Goal: Book appointment/travel/reservation

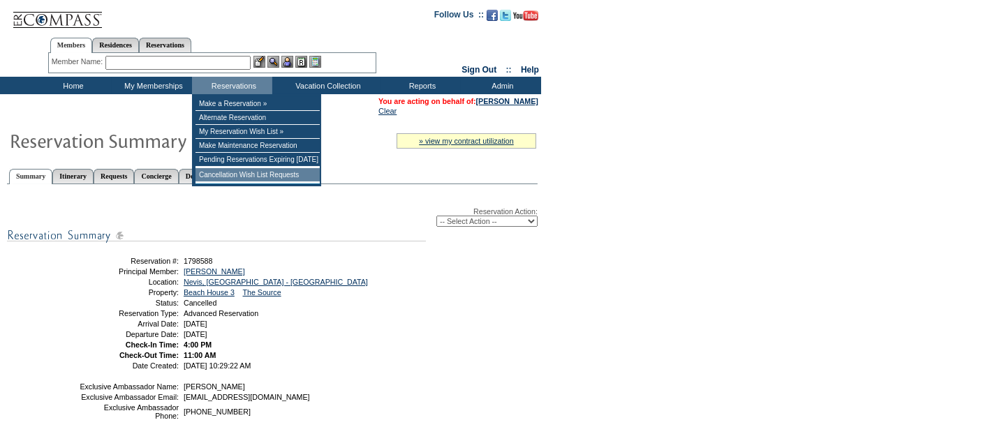
click at [239, 177] on td "Cancellation Wish List Requests" at bounding box center [257, 175] width 124 height 14
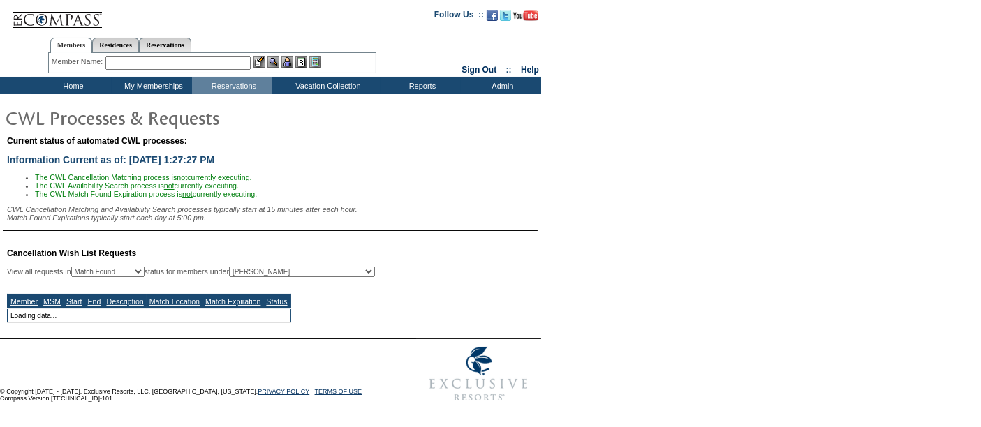
select select "50"
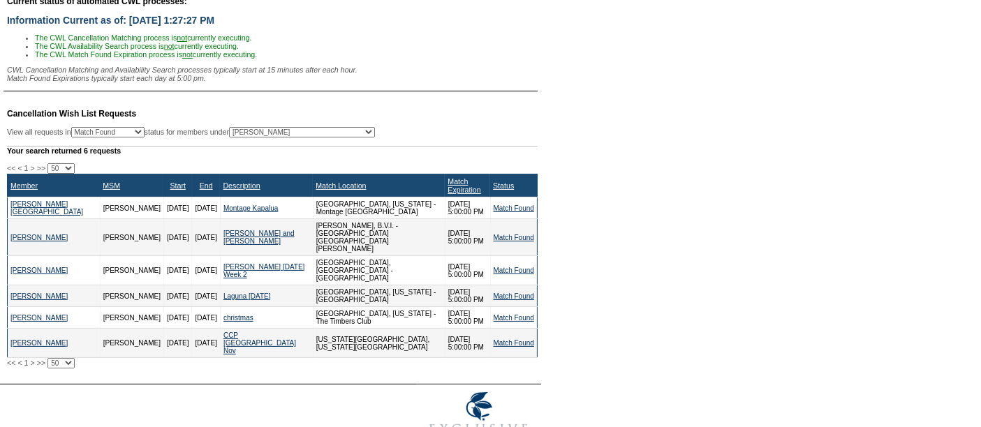
scroll to position [142, 0]
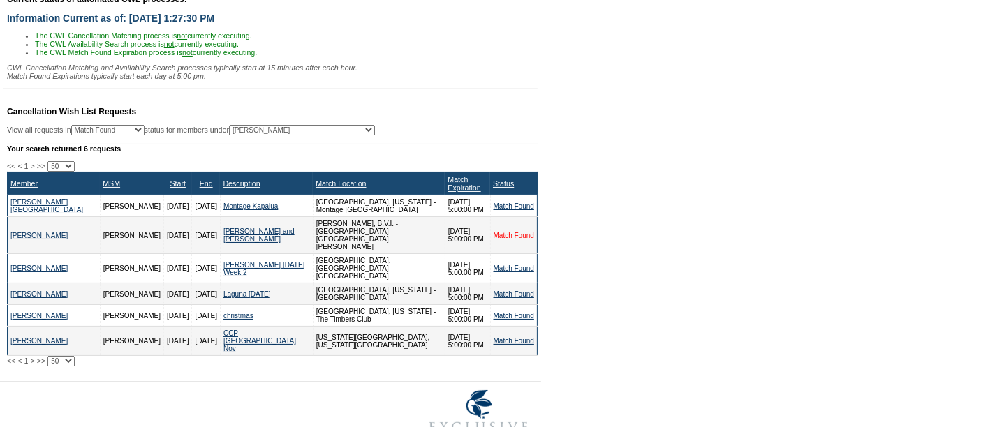
click at [496, 232] on link "Match Found" at bounding box center [513, 236] width 40 height 8
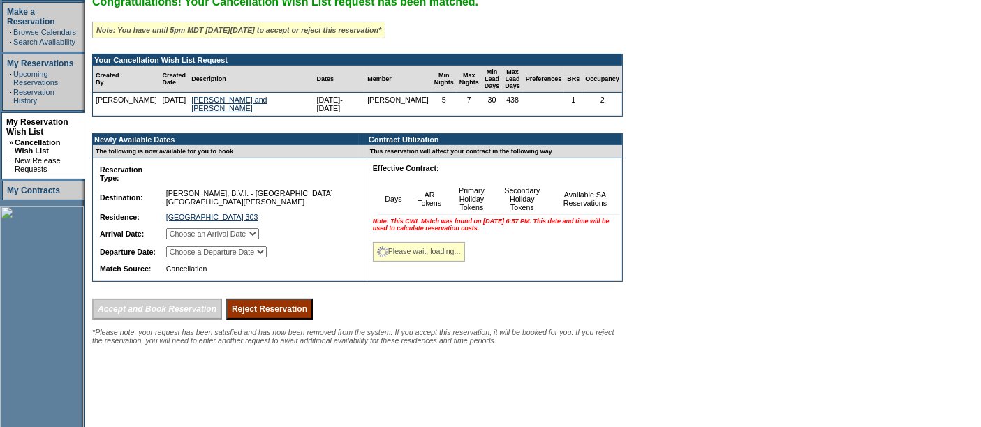
scroll to position [234, 0]
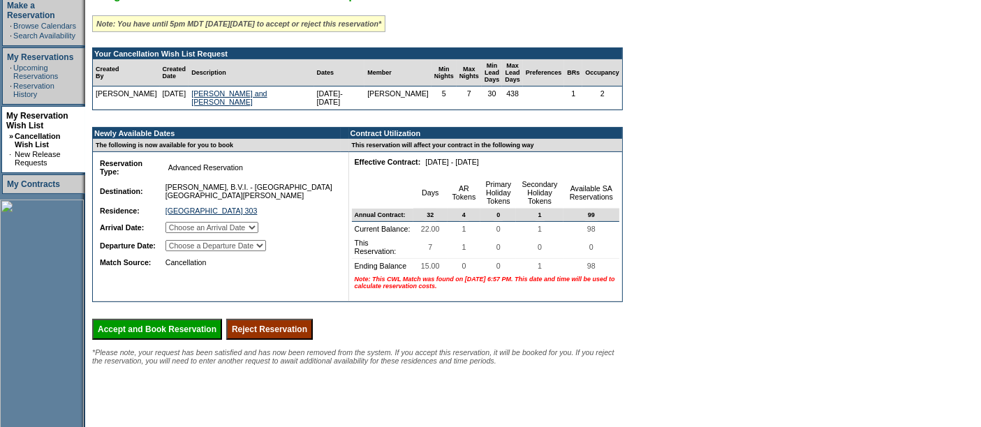
click at [241, 233] on select "Choose an Arrival Date [DATE] [DATE] [DATE] [DATE] [DATE] [DATE] [DATE]" at bounding box center [211, 227] width 93 height 11
select select "[DATE]"
click at [182, 230] on select "Choose an Arrival Date [DATE] [DATE] [DATE] [DATE] [DATE] [DATE] [DATE]" at bounding box center [211, 227] width 93 height 11
click at [244, 251] on select "Choose a Departure Date [DATE] [DATE] [DATE] [DATE] [DATE] [DATE] [DATE]" at bounding box center [215, 245] width 101 height 11
select select "[DATE]"
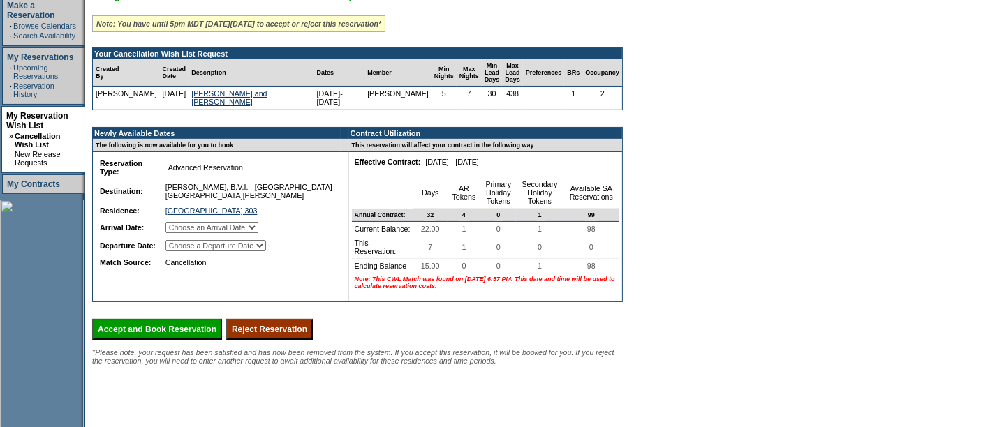
click at [184, 251] on select "Choose a Departure Date [DATE] [DATE] [DATE] [DATE] [DATE] [DATE] [DATE]" at bounding box center [215, 245] width 101 height 11
click at [147, 337] on input "Accept and Book Reservation" at bounding box center [157, 329] width 130 height 21
